Goal: Information Seeking & Learning: Learn about a topic

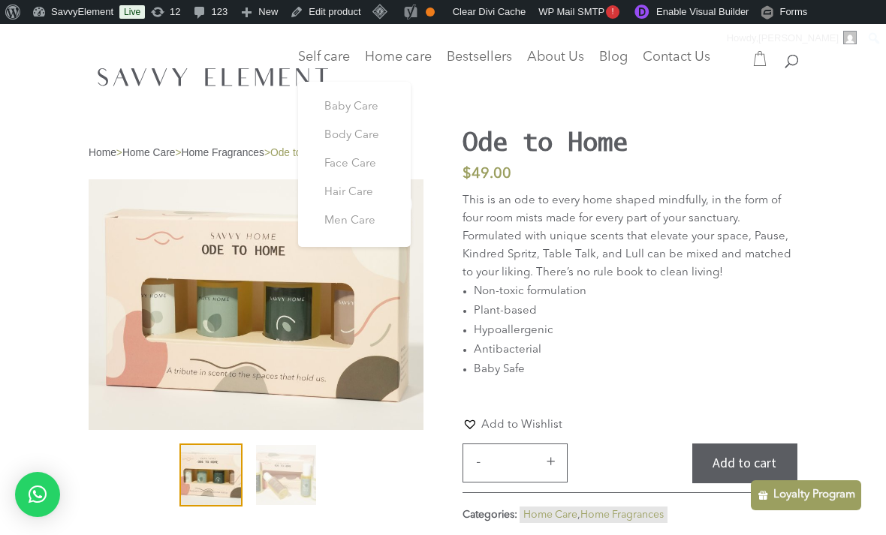
click at [369, 185] on link "Hair Care" at bounding box center [354, 193] width 90 height 29
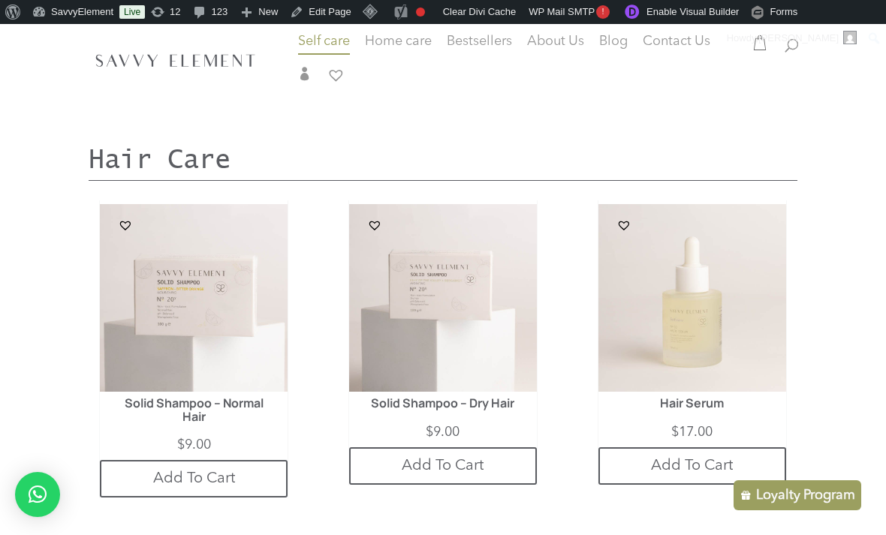
scroll to position [2587, 0]
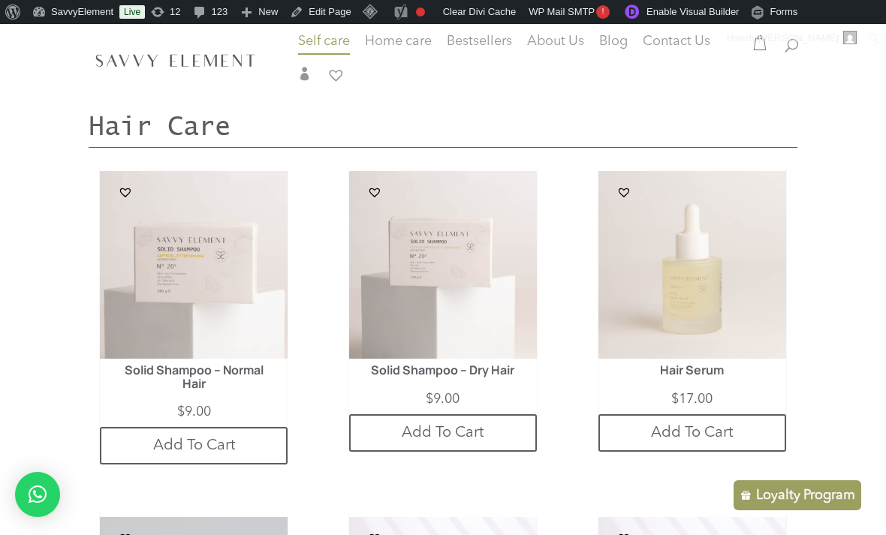
click at [736, 342] on img at bounding box center [692, 265] width 188 height 188
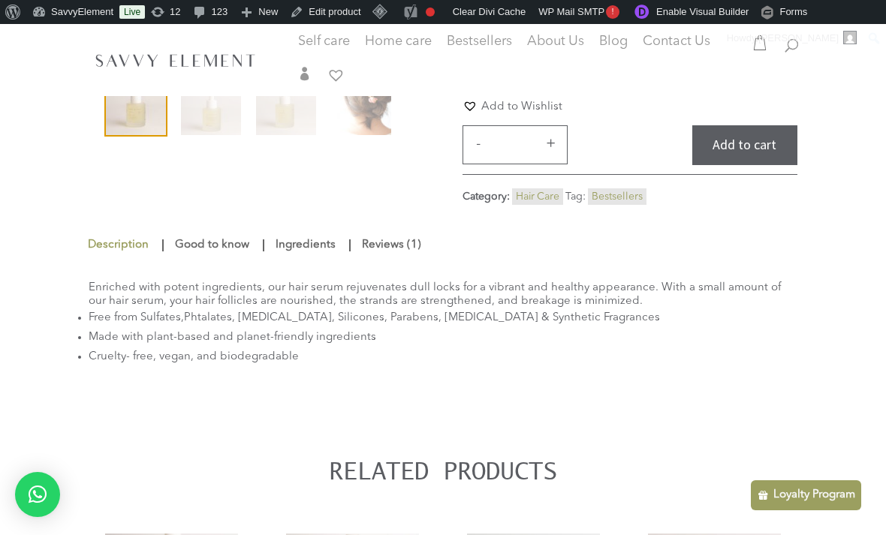
scroll to position [436, 0]
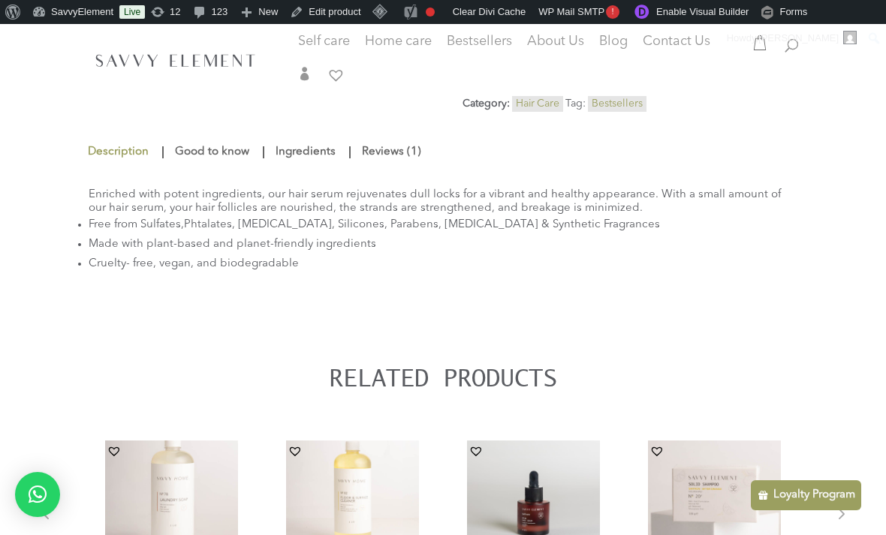
click at [323, 156] on link "Ingredients" at bounding box center [306, 152] width 68 height 27
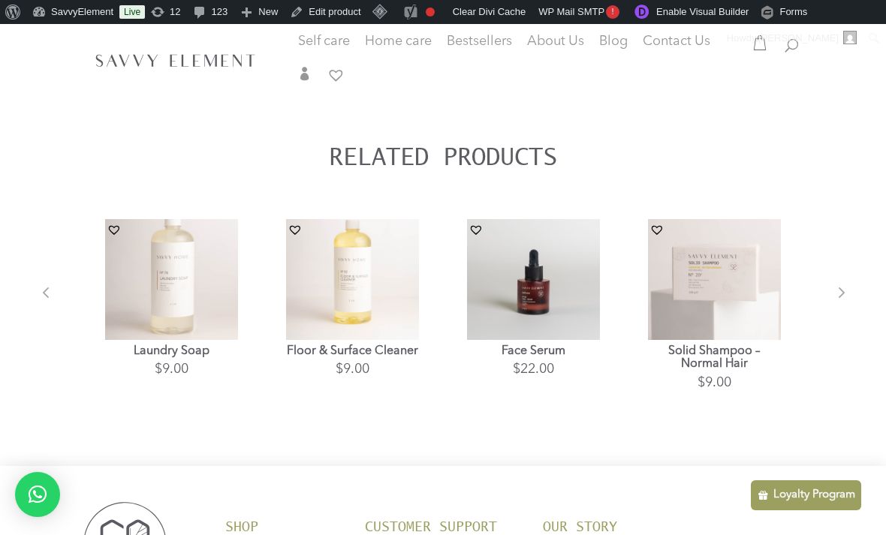
scroll to position [600, 0]
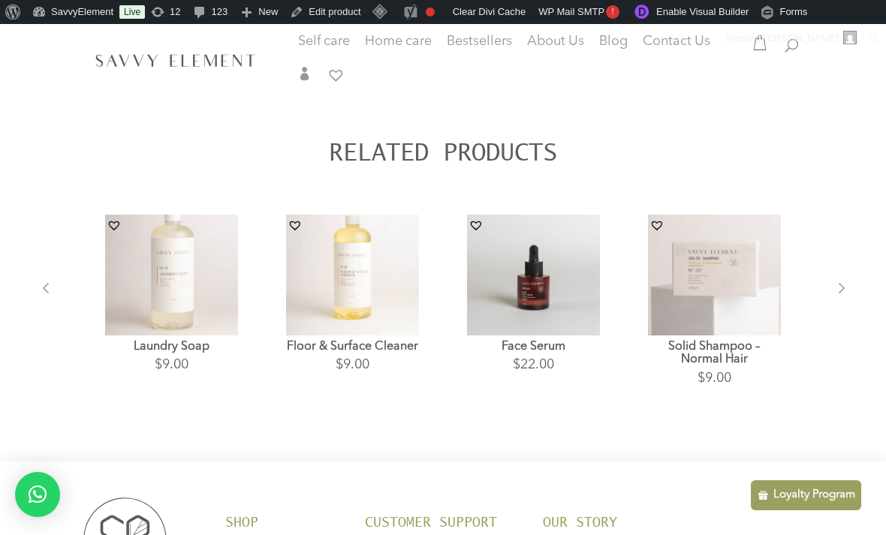
click at [380, 354] on h1 "Floor & Surface Cleaner" at bounding box center [352, 348] width 133 height 14
click at [368, 319] on img at bounding box center [352, 269] width 133 height 133
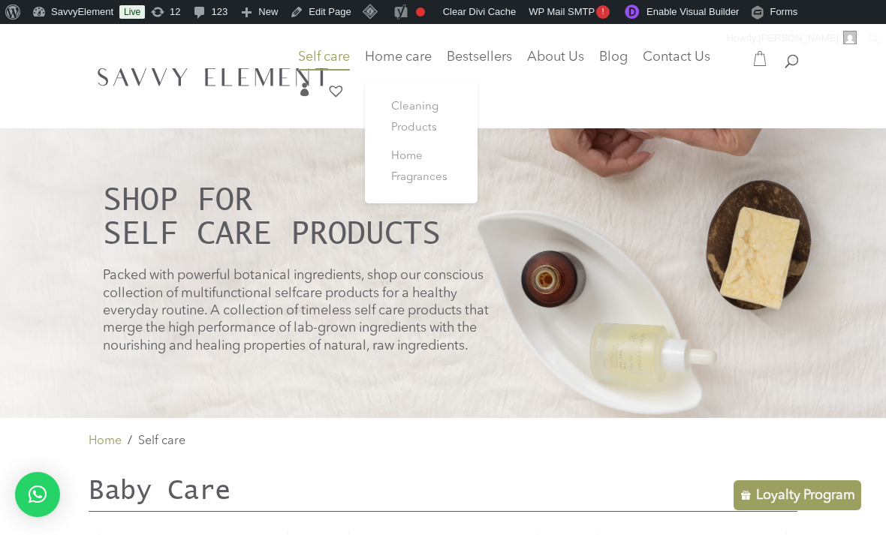
click at [402, 164] on link "Home Fragrances" at bounding box center [421, 168] width 90 height 50
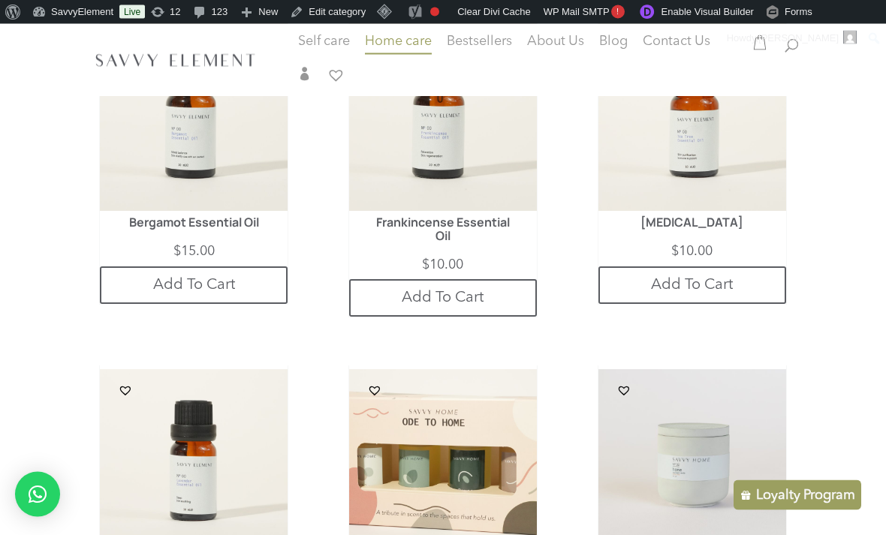
scroll to position [813, 0]
click at [471, 482] on img at bounding box center [443, 463] width 188 height 188
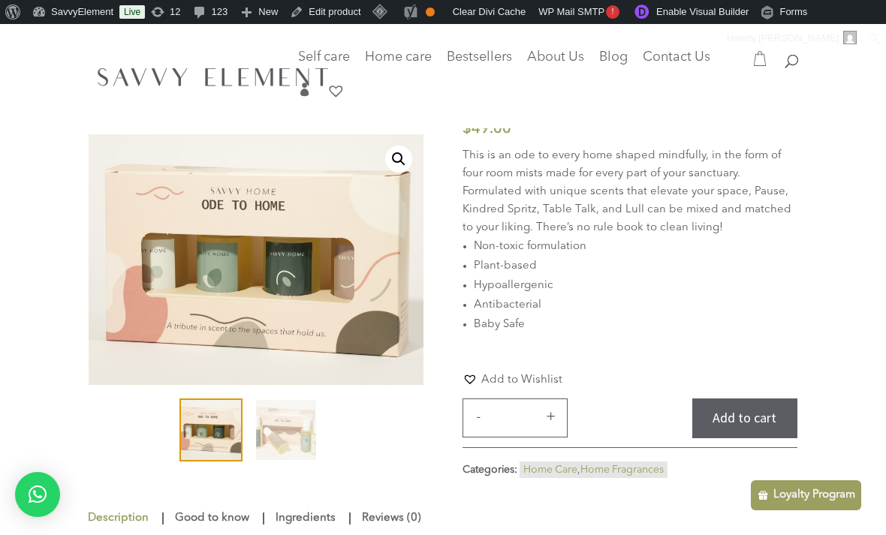
scroll to position [47, 0]
